Goal: Task Accomplishment & Management: Manage account settings

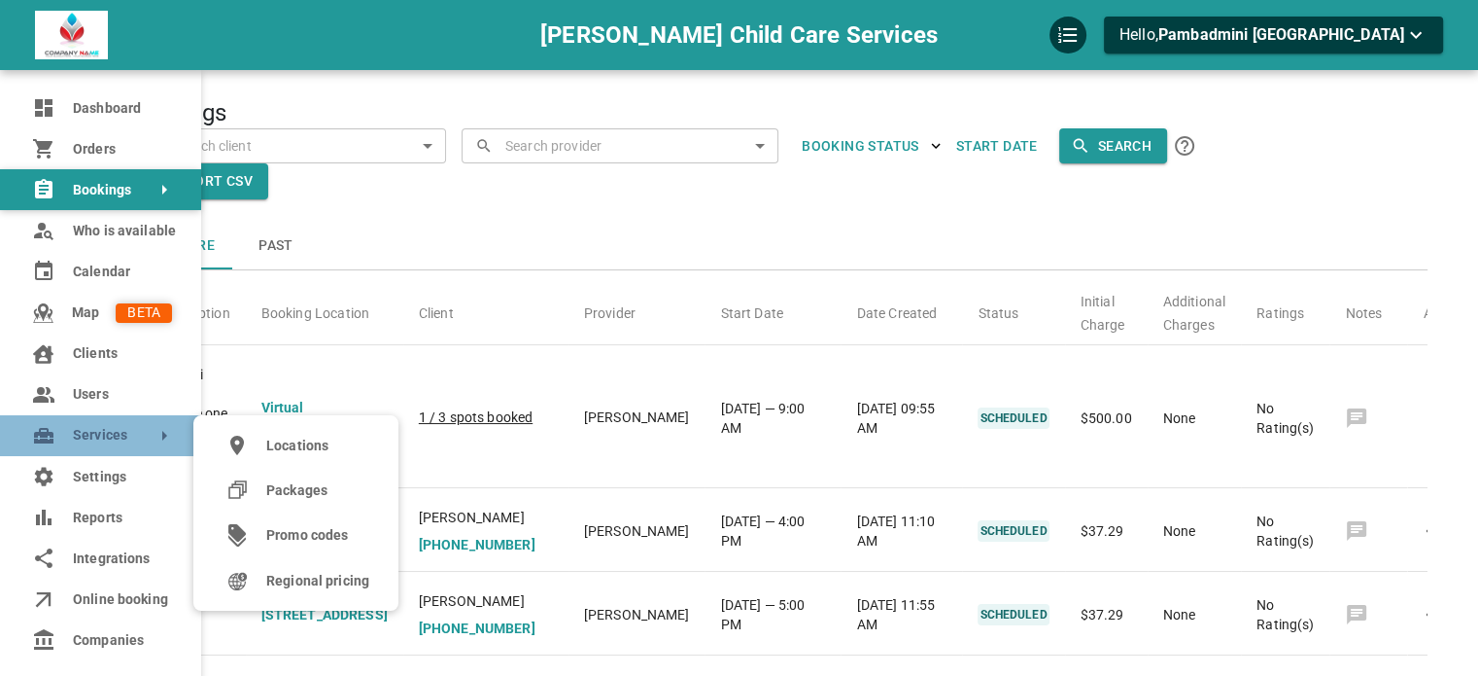
click at [73, 427] on span "Services" at bounding box center [73, 435] width 0 height 20
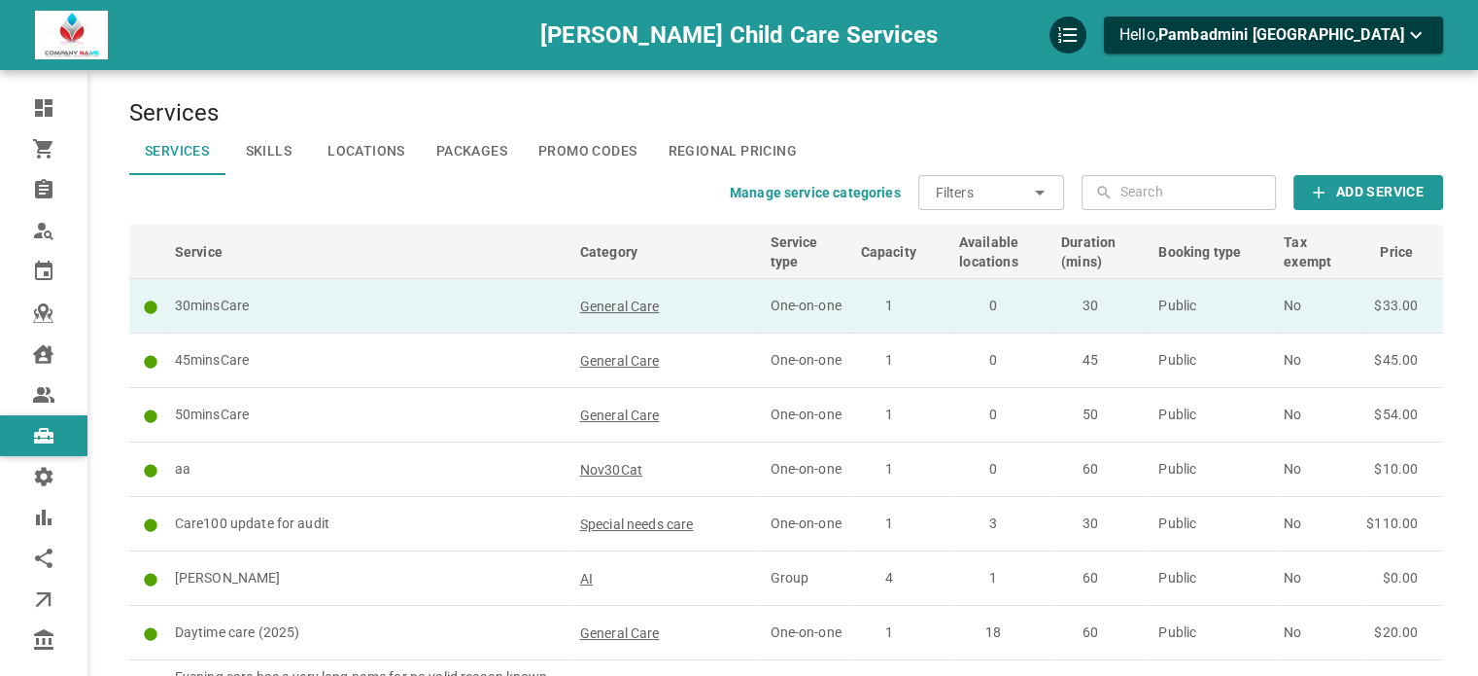
click at [541, 308] on p "30minsCare" at bounding box center [369, 305] width 388 height 20
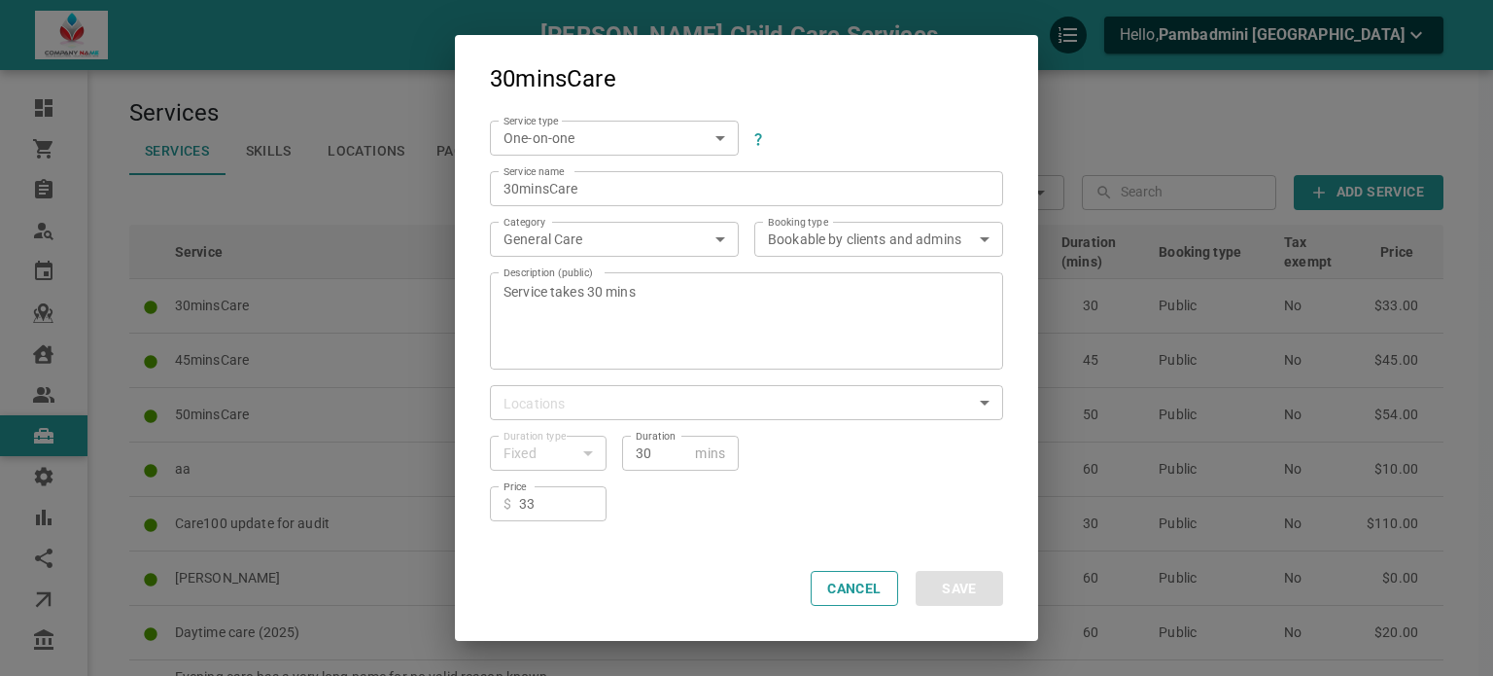
scroll to position [93, 0]
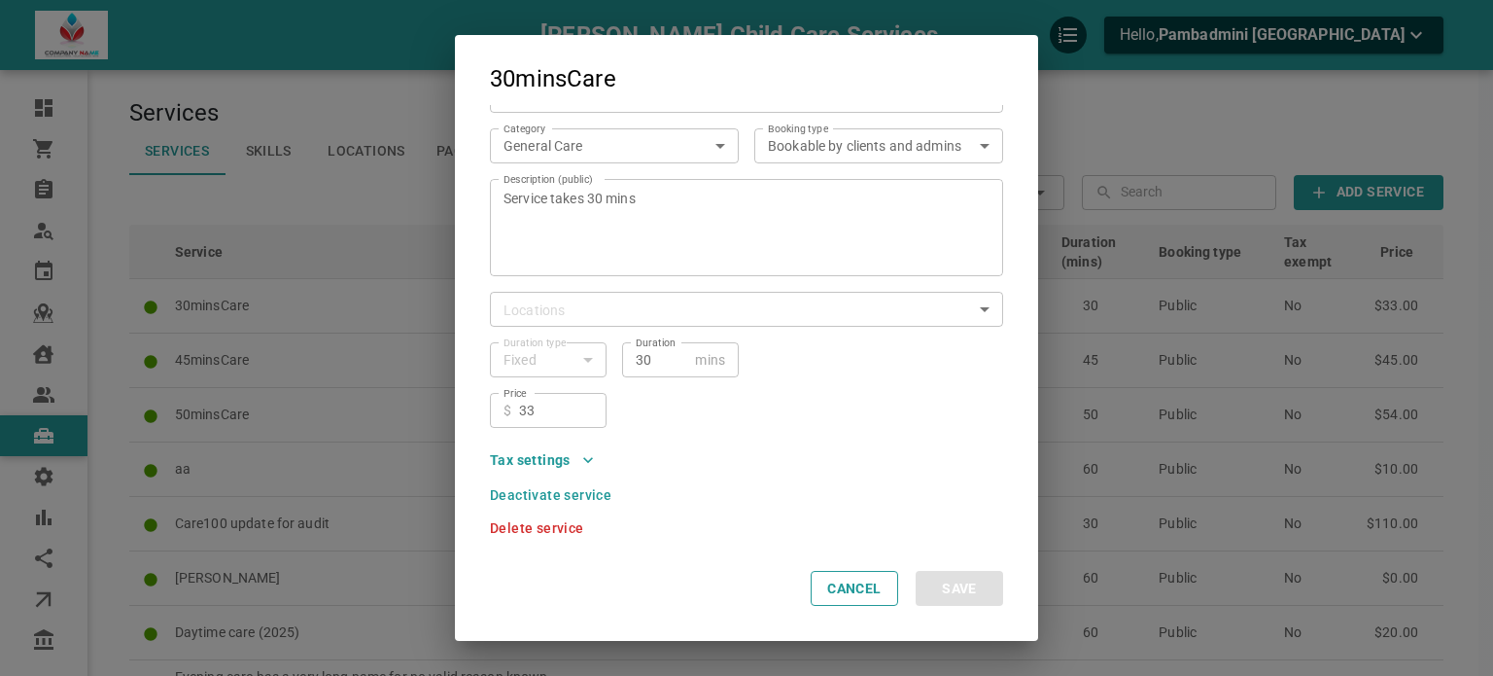
click at [590, 464] on icon "button" at bounding box center [587, 459] width 19 height 19
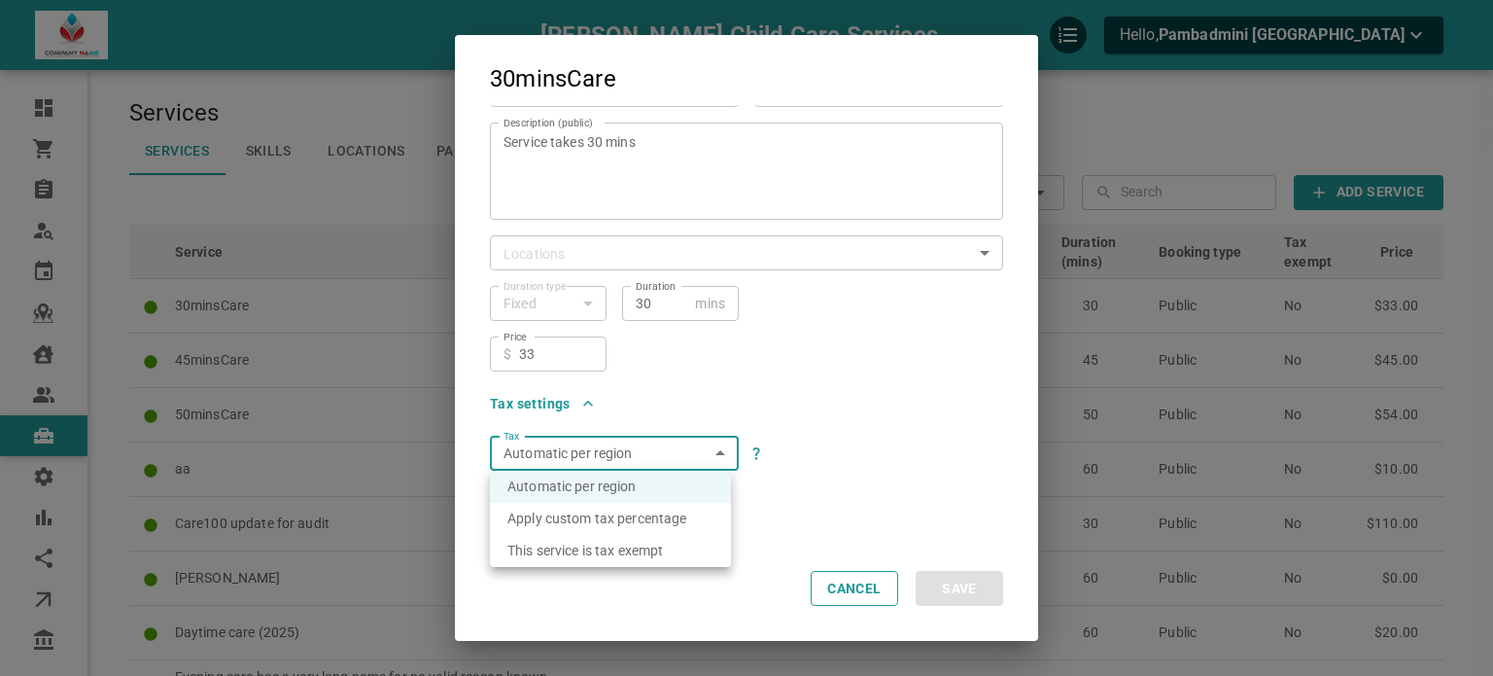
click at [680, 539] on li "This service is tax exempt" at bounding box center [610, 551] width 241 height 32
type input "taxexempt"
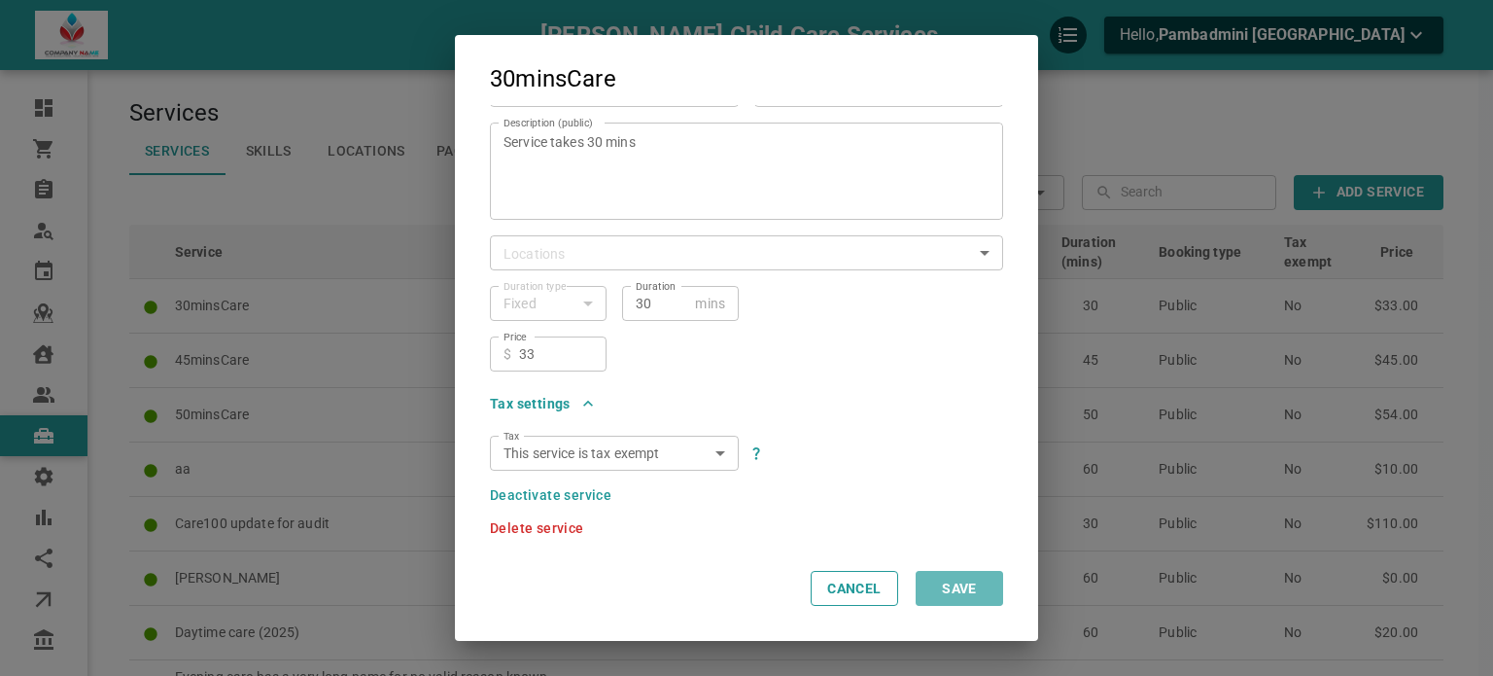
click at [978, 581] on button "Save" at bounding box center [959, 588] width 87 height 35
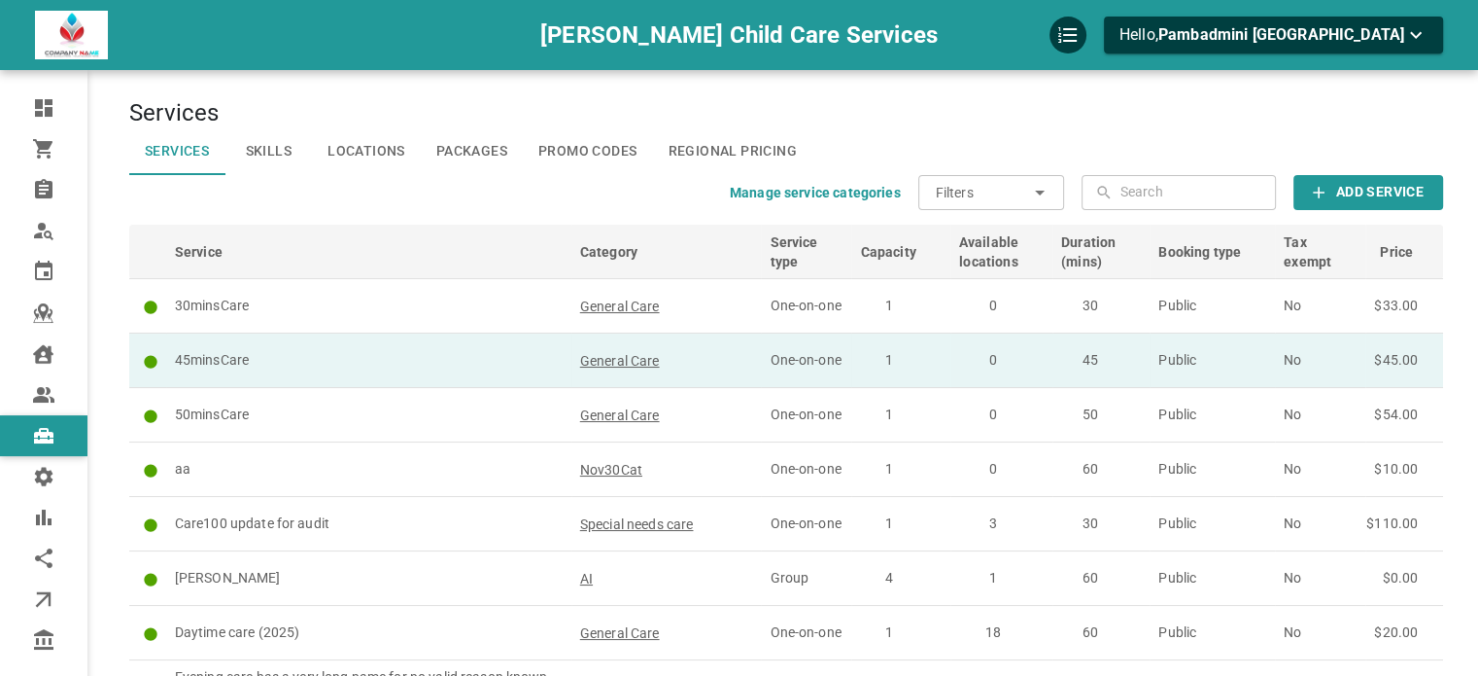
click at [326, 372] on td "45minsCare" at bounding box center [368, 360] width 405 height 54
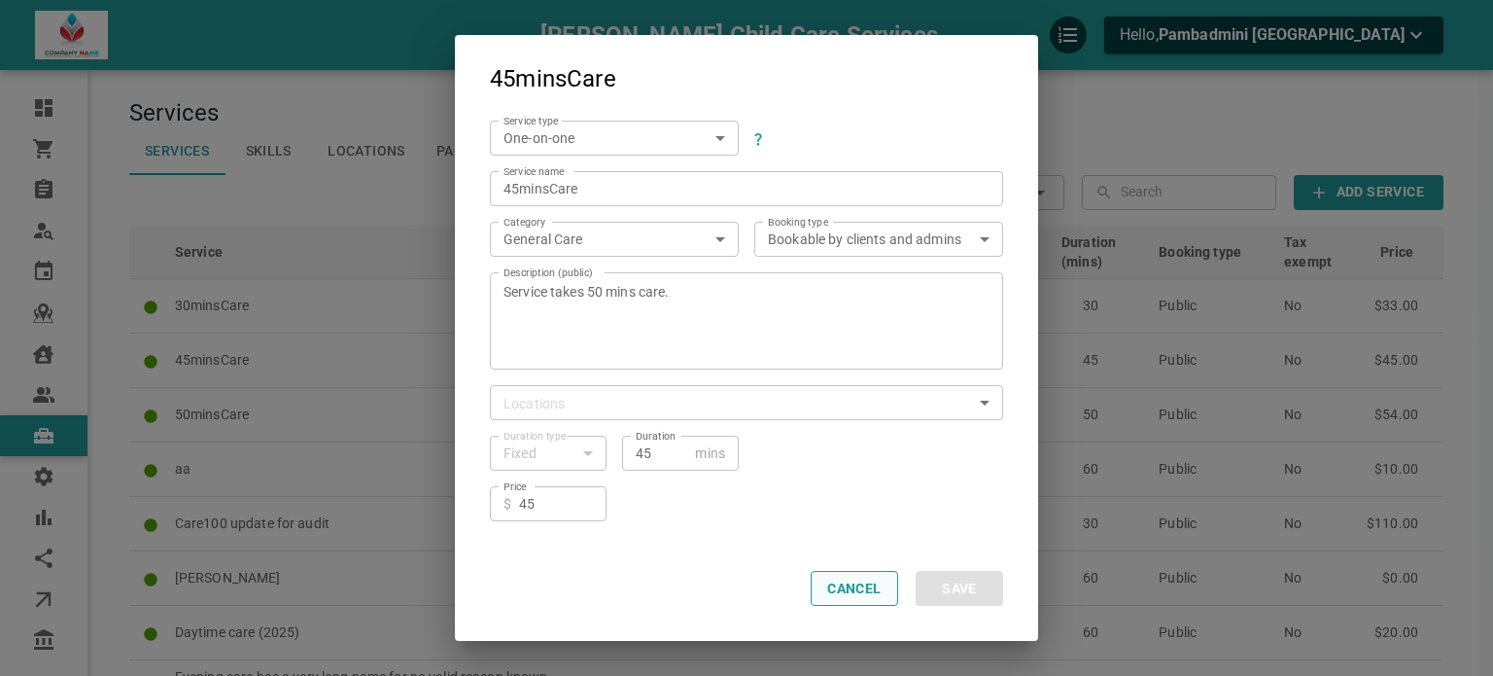
click at [837, 585] on button "Cancel" at bounding box center [854, 588] width 87 height 35
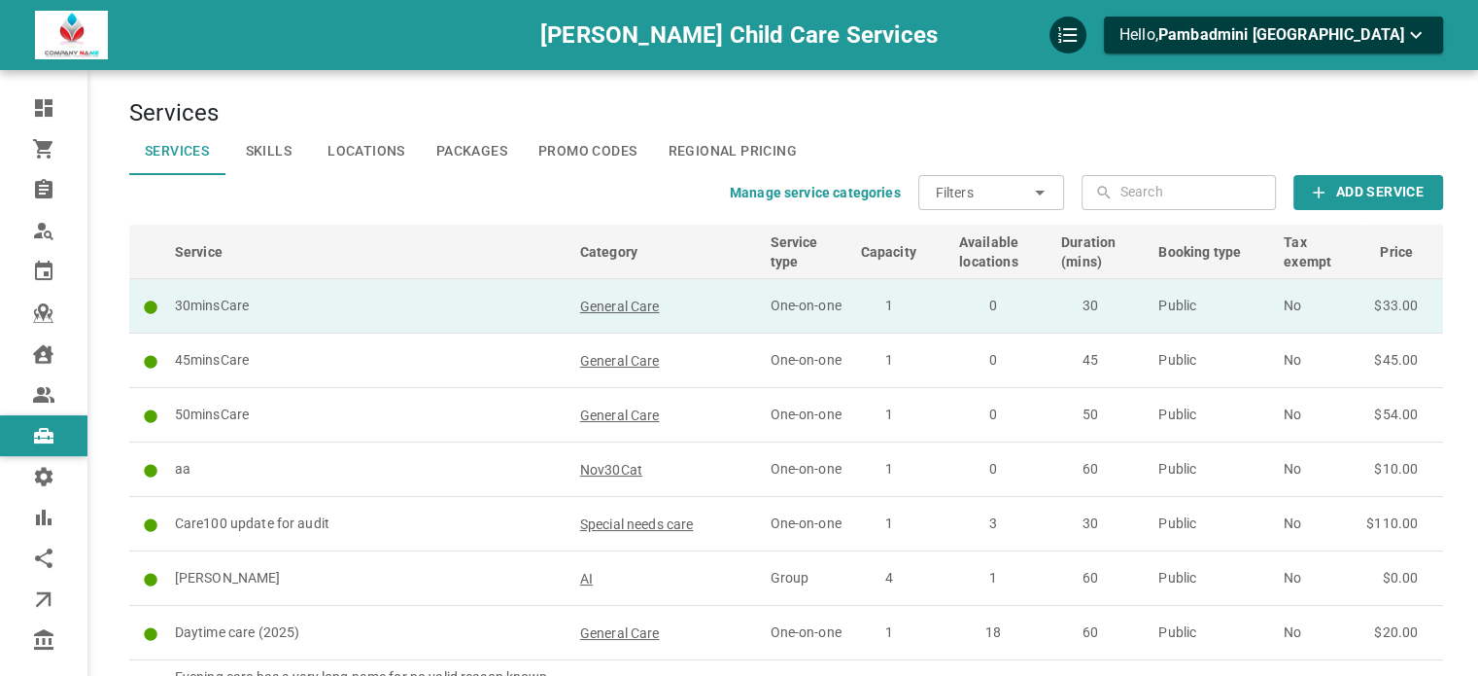
click at [532, 288] on td "30minsCare" at bounding box center [368, 306] width 405 height 54
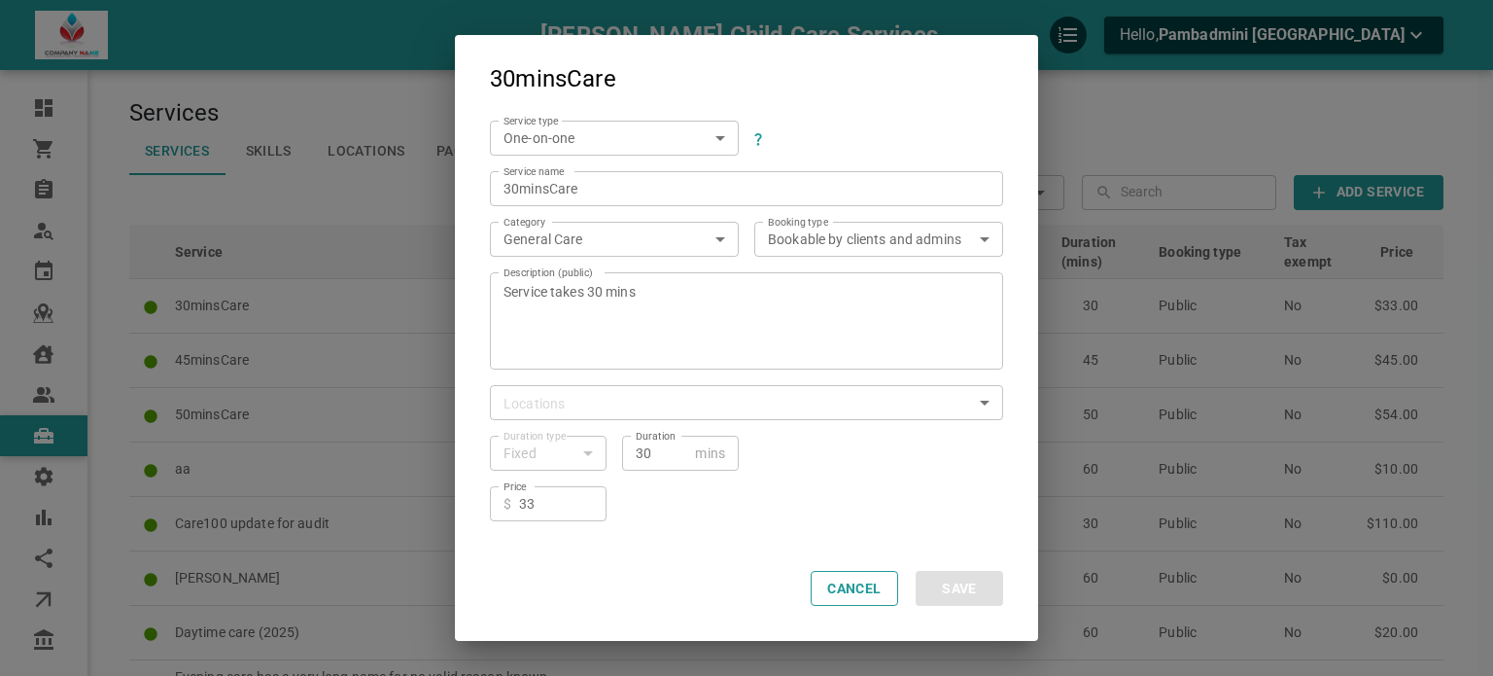
scroll to position [93, 0]
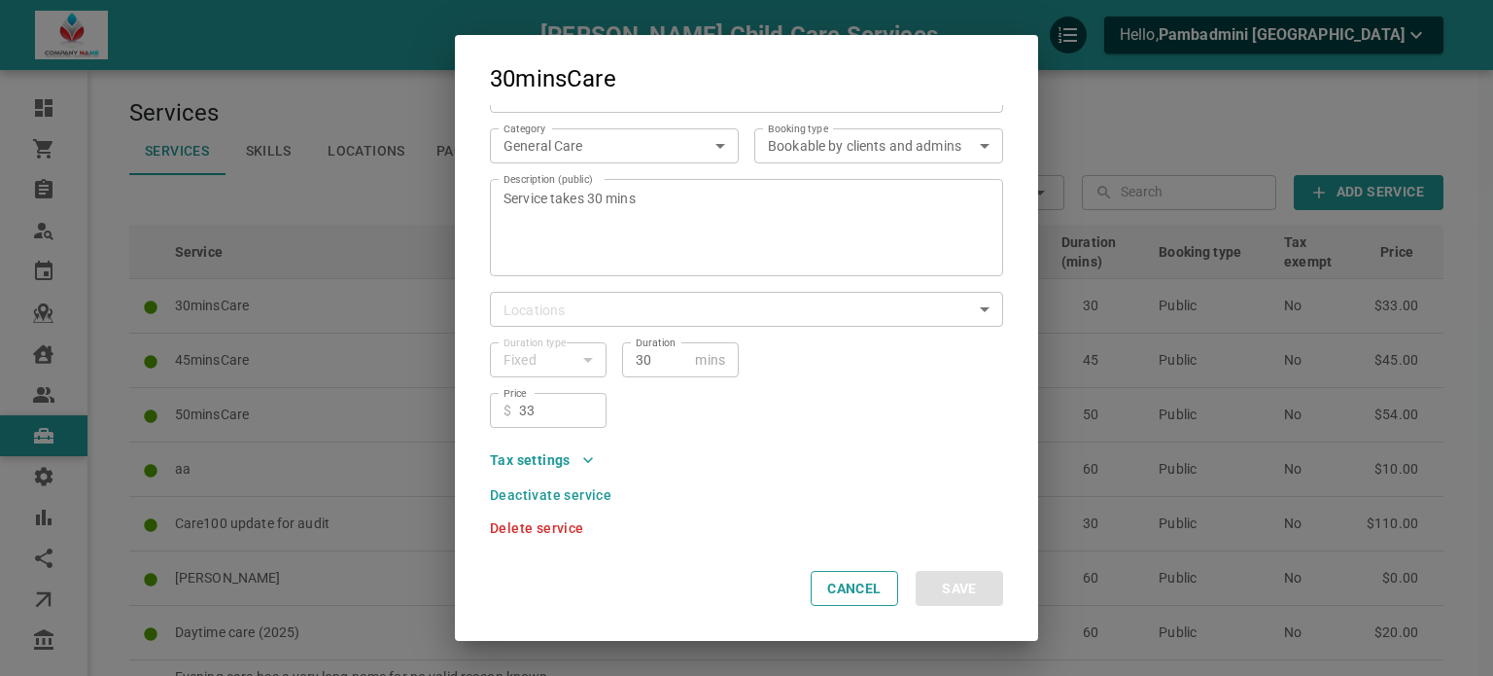
click at [585, 453] on icon "button" at bounding box center [587, 459] width 19 height 19
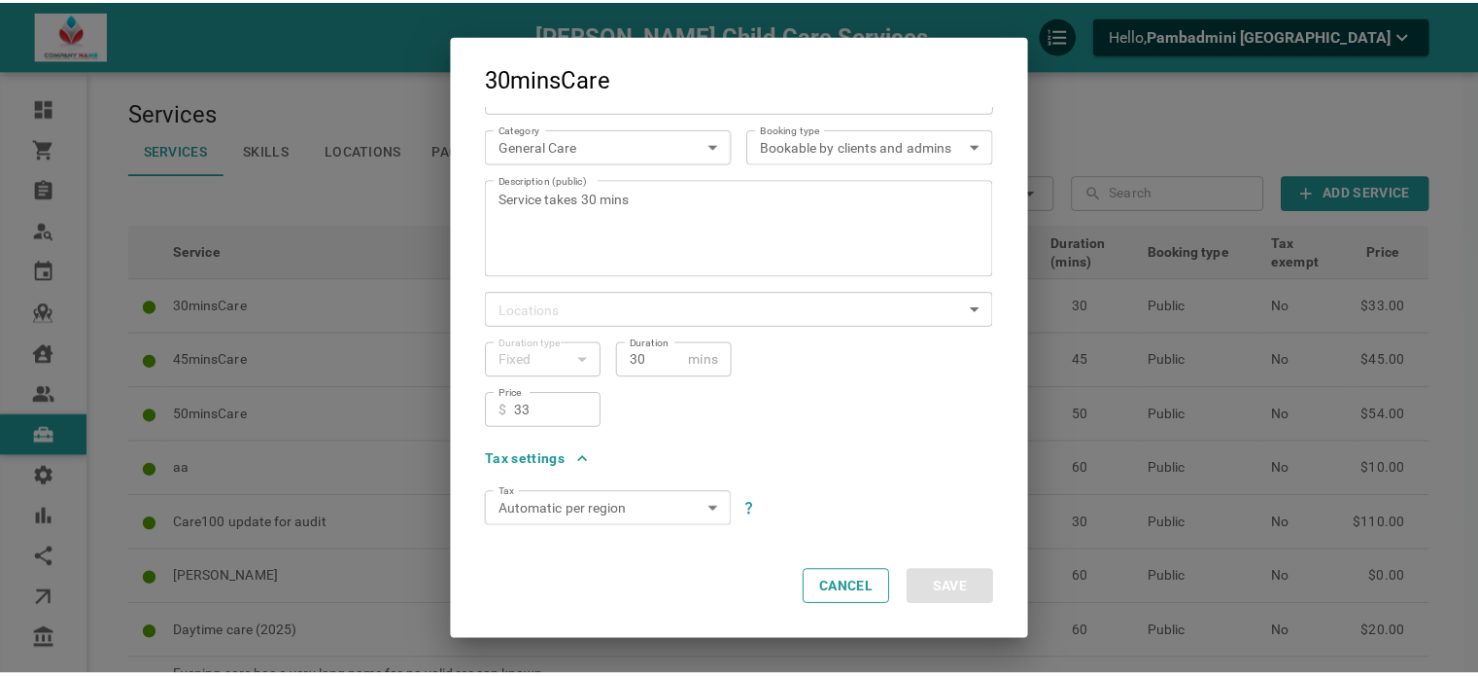
scroll to position [150, 0]
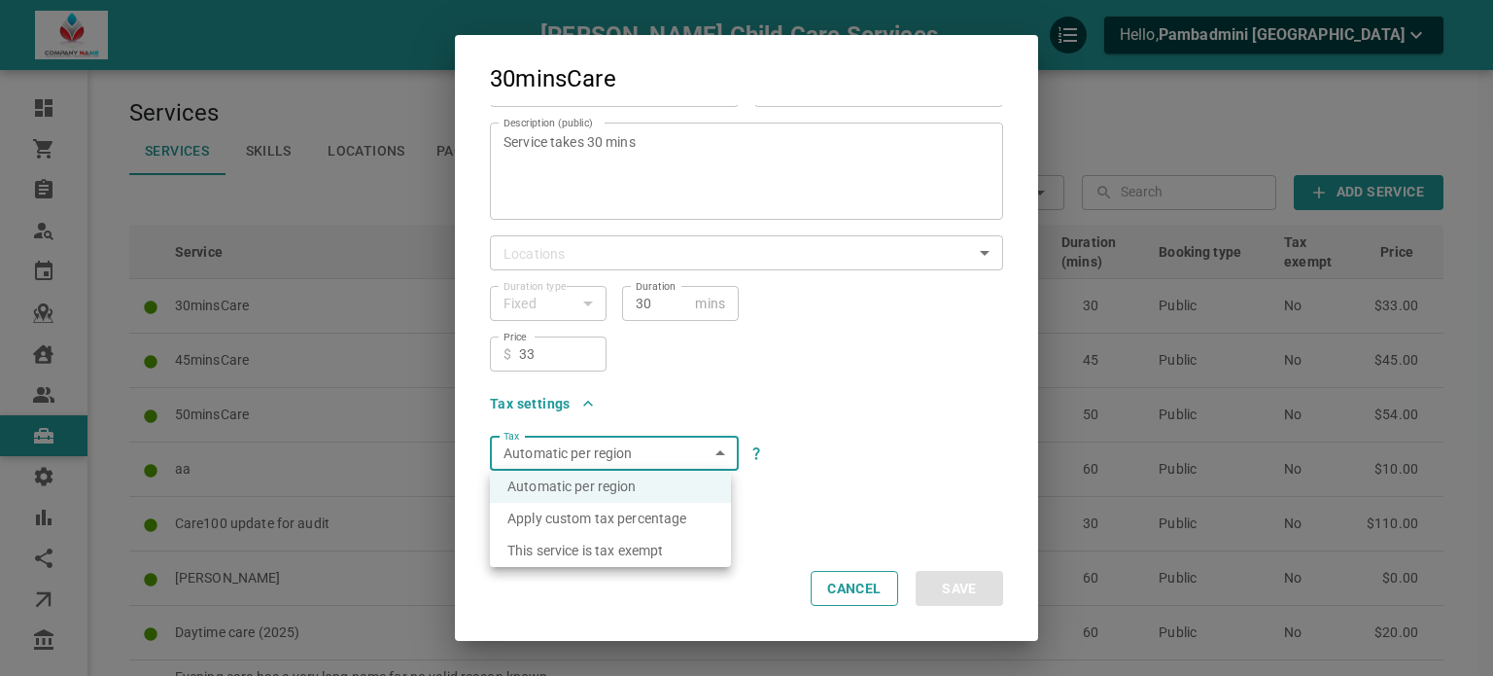
click at [864, 438] on div at bounding box center [746, 338] width 1493 height 676
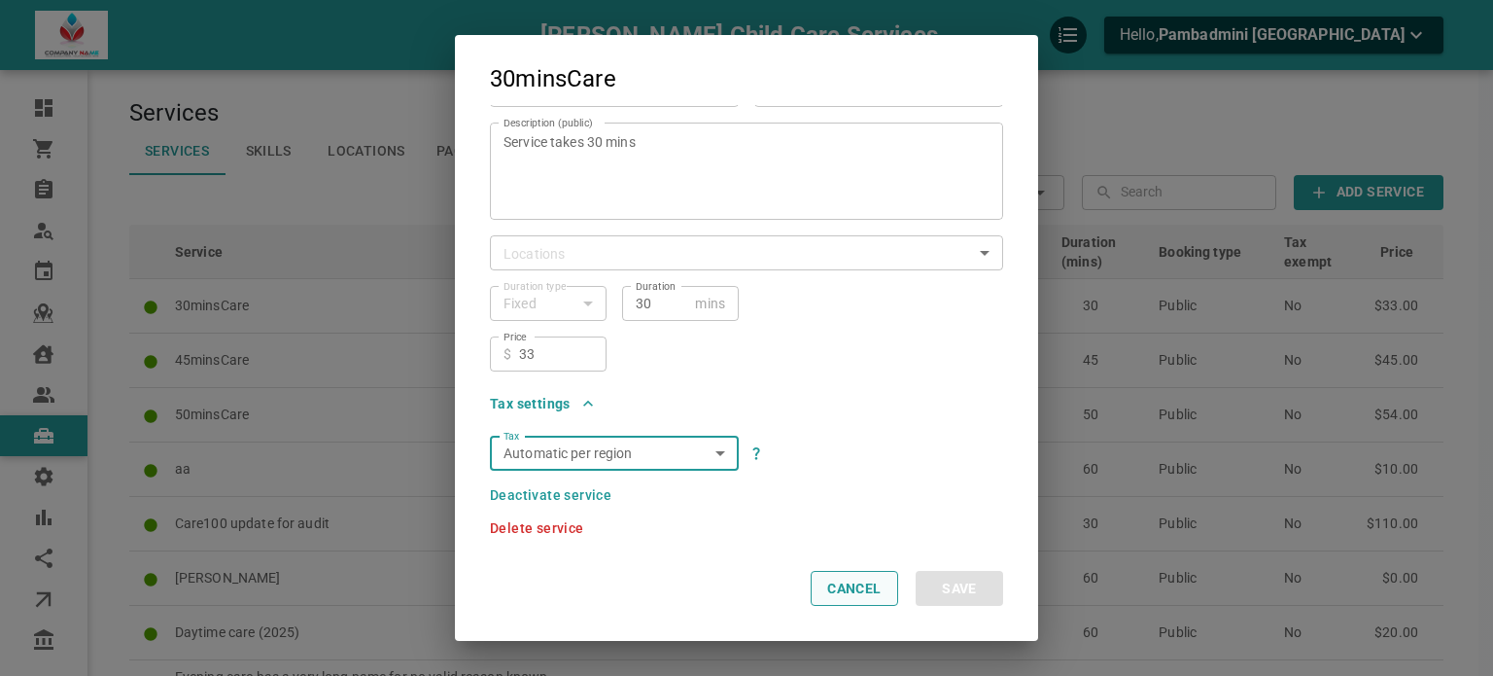
click at [859, 587] on button "Cancel" at bounding box center [854, 588] width 87 height 35
